Goal: Transaction & Acquisition: Book appointment/travel/reservation

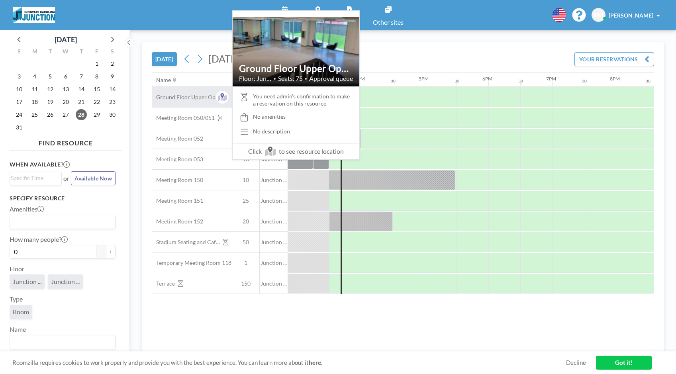
scroll to position [0, 956]
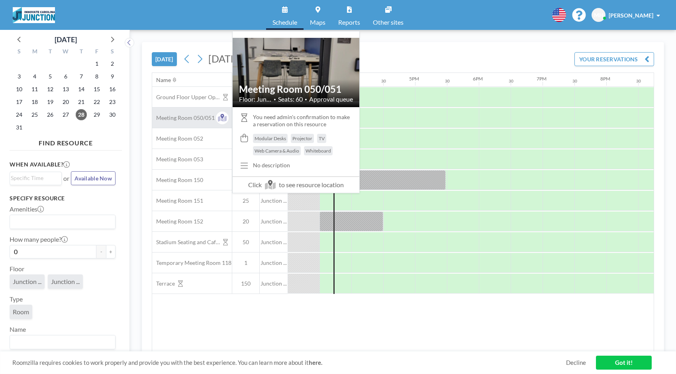
click at [193, 118] on span "Meeting Room 050/051" at bounding box center [183, 117] width 63 height 7
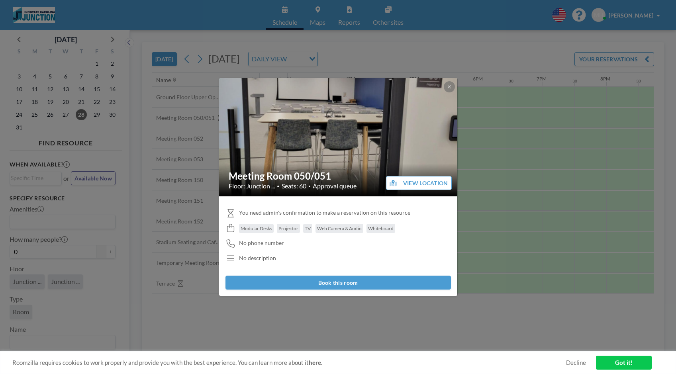
click at [344, 282] on button "Book this room" at bounding box center [337, 283] width 225 height 14
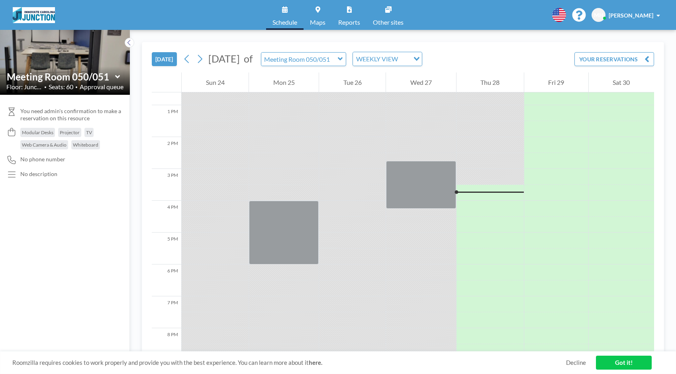
scroll to position [478, 0]
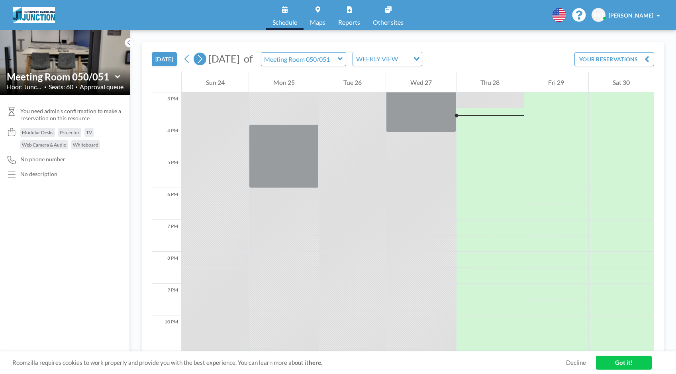
click at [204, 62] on icon at bounding box center [200, 59] width 8 height 12
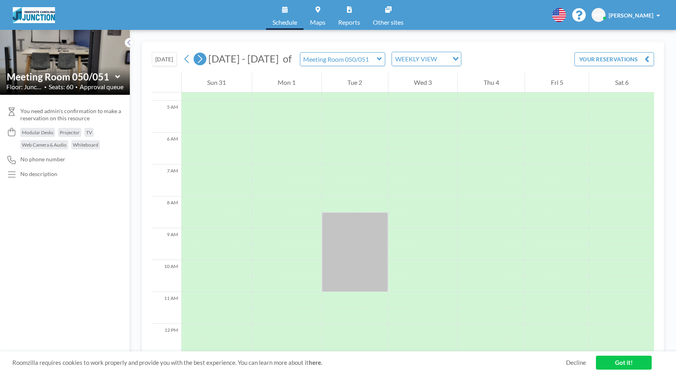
scroll to position [255, 0]
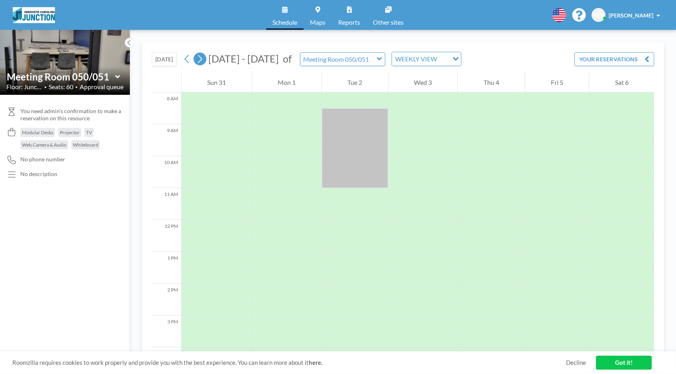
click at [204, 62] on icon at bounding box center [200, 59] width 8 height 12
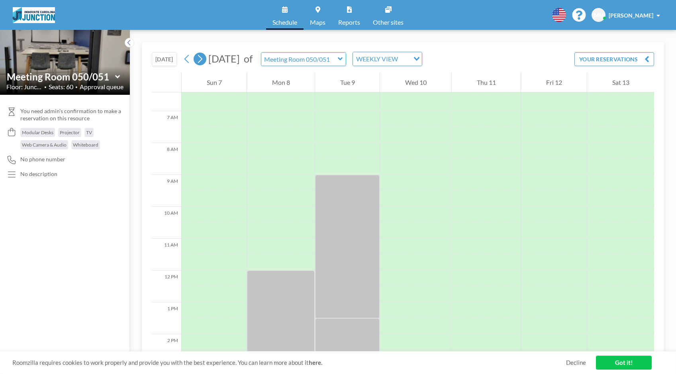
scroll to position [239, 0]
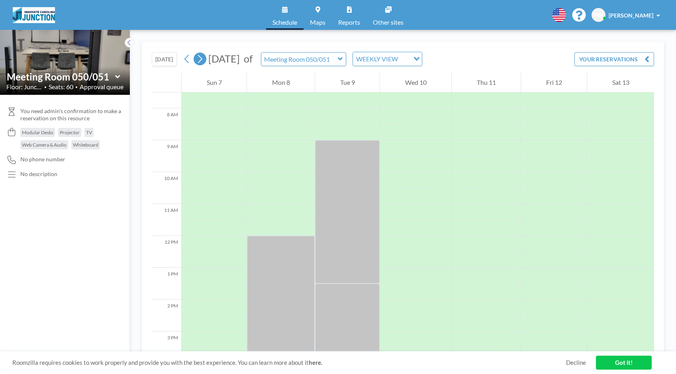
click at [200, 60] on icon at bounding box center [200, 59] width 8 height 12
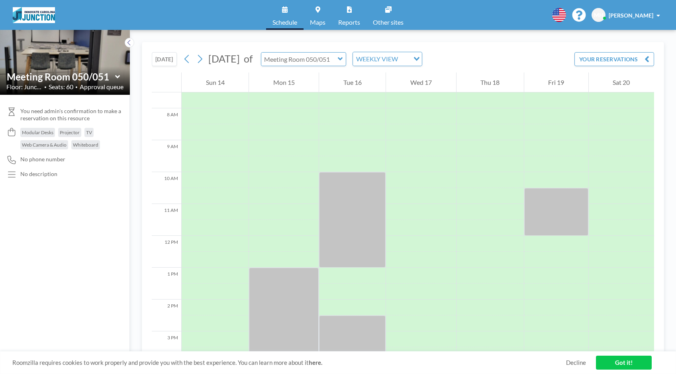
click at [338, 58] on input "text" at bounding box center [299, 59] width 76 height 13
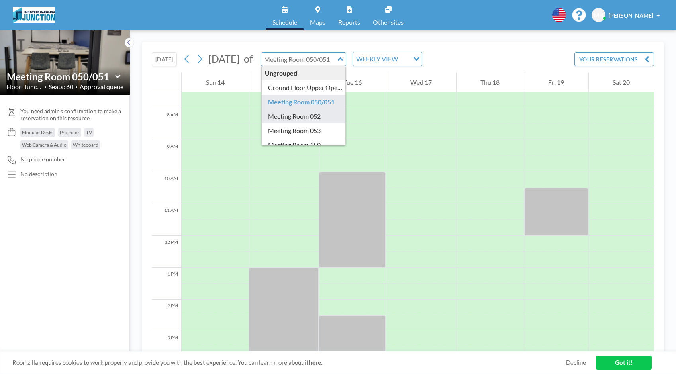
type input "Meeting Room 052"
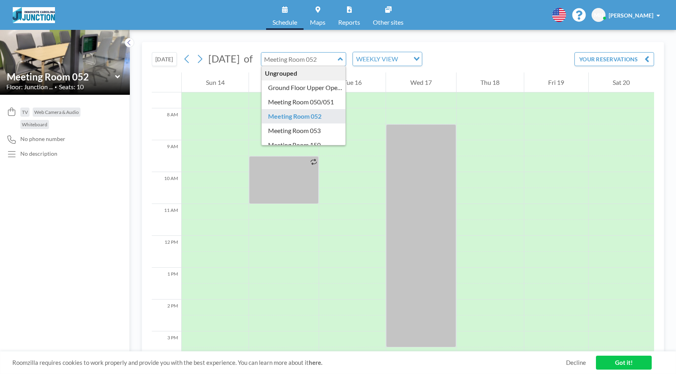
click at [338, 57] on input "text" at bounding box center [299, 59] width 76 height 13
type input "Meeting Room 050/051"
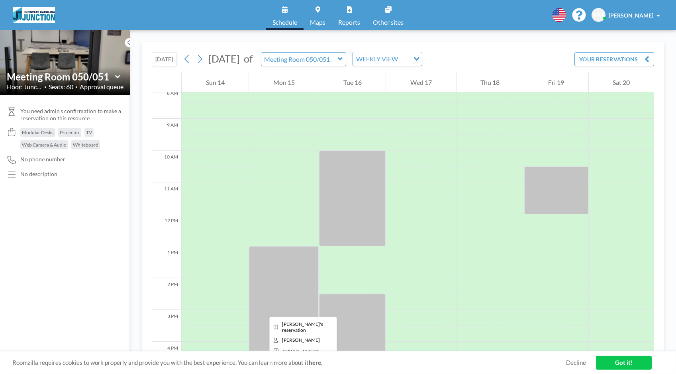
scroll to position [279, 0]
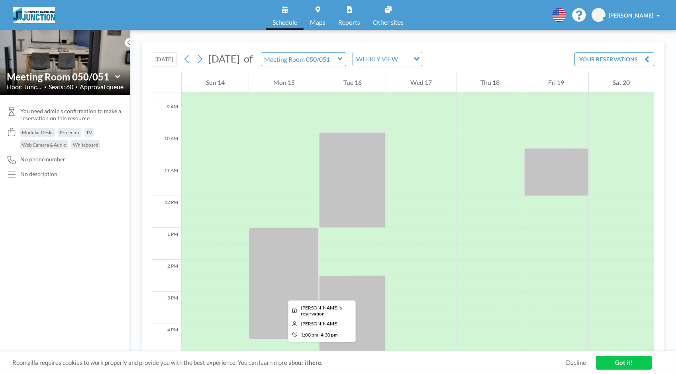
click at [282, 293] on div at bounding box center [284, 284] width 70 height 112
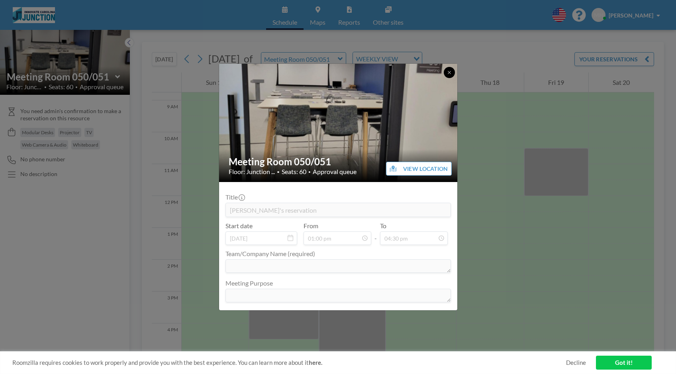
click at [450, 72] on icon at bounding box center [449, 72] width 5 height 5
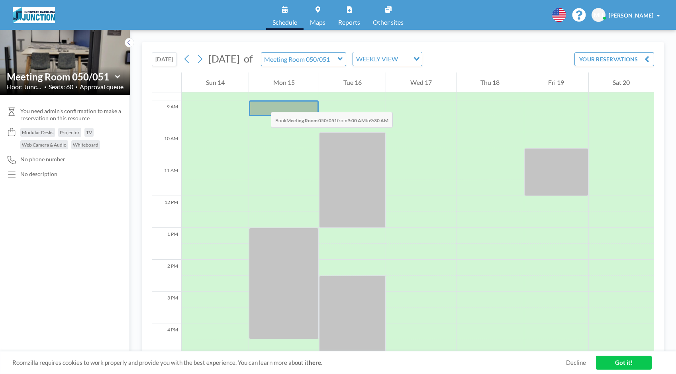
click at [263, 104] on div at bounding box center [284, 108] width 70 height 16
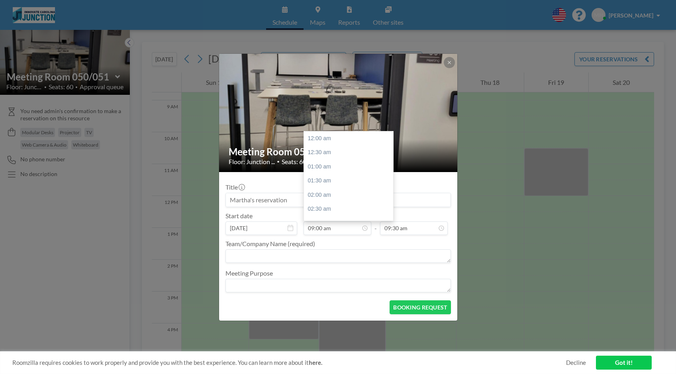
scroll to position [255, 0]
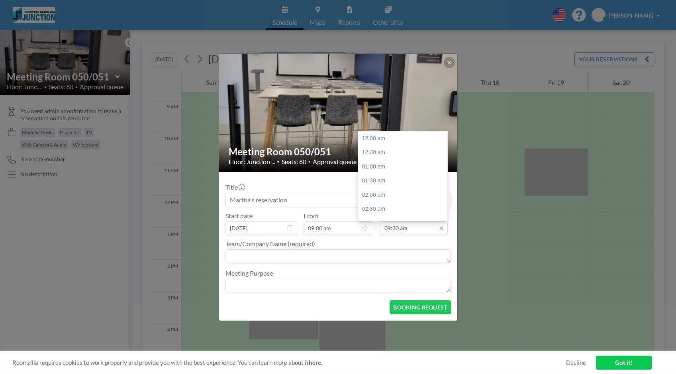
click at [409, 228] on input "09:30 am" at bounding box center [414, 228] width 68 height 14
click at [382, 201] on div "01:00 pm" at bounding box center [404, 198] width 93 height 14
type input "01:00 pm"
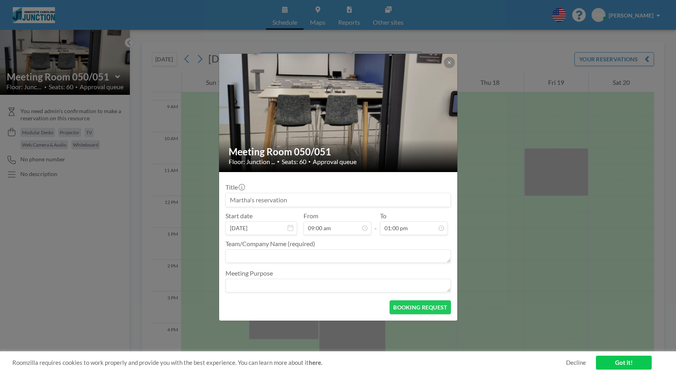
click at [290, 202] on input at bounding box center [338, 200] width 225 height 14
drag, startPoint x: 300, startPoint y: 199, endPoint x: 249, endPoint y: 202, distance: 50.3
click at [249, 202] on input at bounding box center [338, 200] width 225 height 14
type input "S"
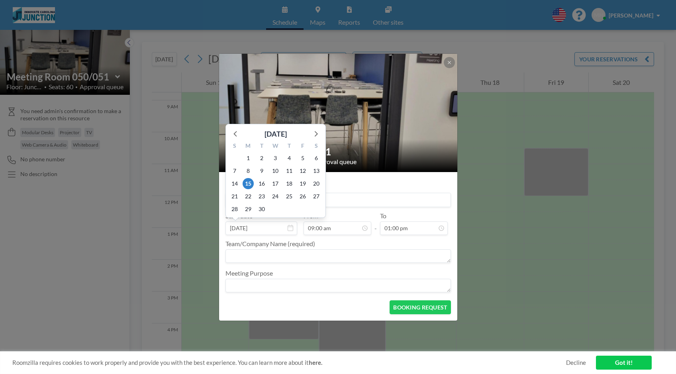
type input "Aspyn - Honors Carolina"
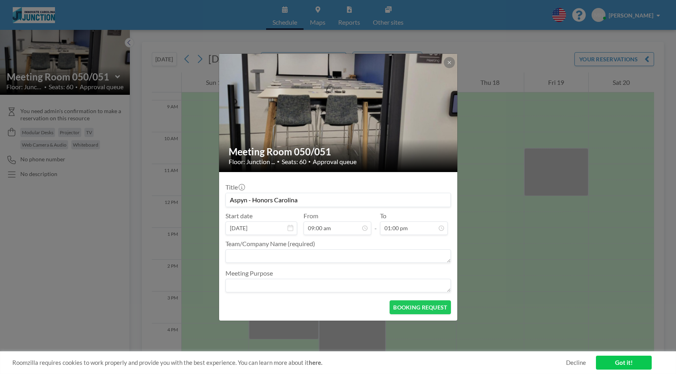
click at [243, 262] on textarea at bounding box center [337, 256] width 225 height 14
type textarea "[PERSON_NAME] - Honors Carolina"
click at [249, 200] on input "Aspyn - Honors Carolina" at bounding box center [338, 200] width 225 height 14
type input "[PERSON_NAME] - Honors Carolina"
click at [230, 287] on textarea at bounding box center [337, 286] width 225 height 14
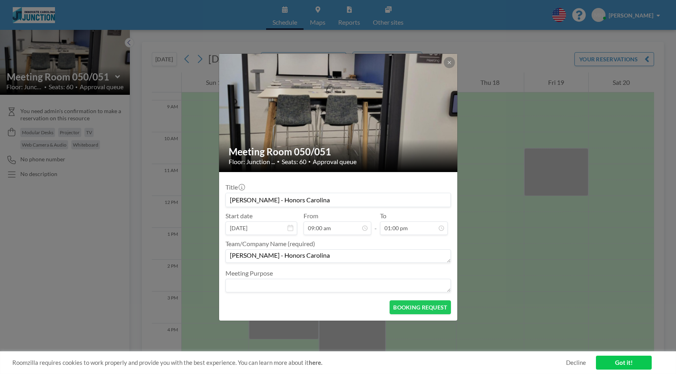
paste textarea "| website: [URL][DOMAIN_NAME]"
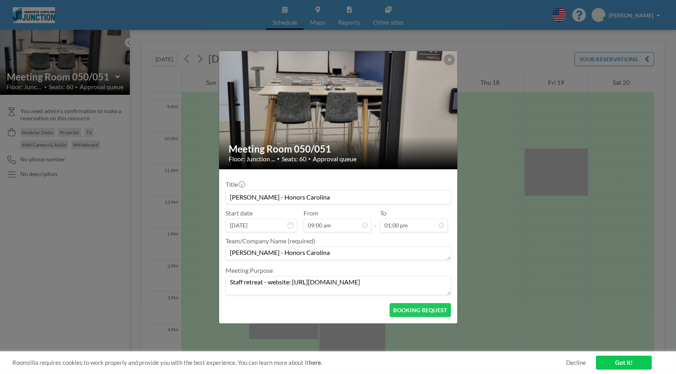
scroll to position [368, 0]
type textarea "Staff retreat - website: [URL][DOMAIN_NAME]"
click at [409, 313] on button "BOOKING REQUEST" at bounding box center [420, 310] width 61 height 14
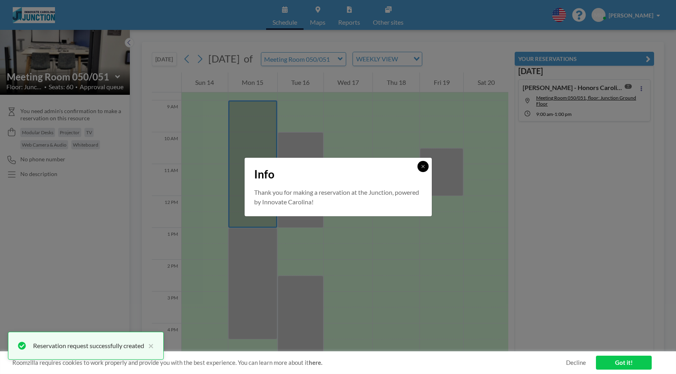
click at [427, 167] on button at bounding box center [422, 166] width 11 height 11
